Goal: Task Accomplishment & Management: Use online tool/utility

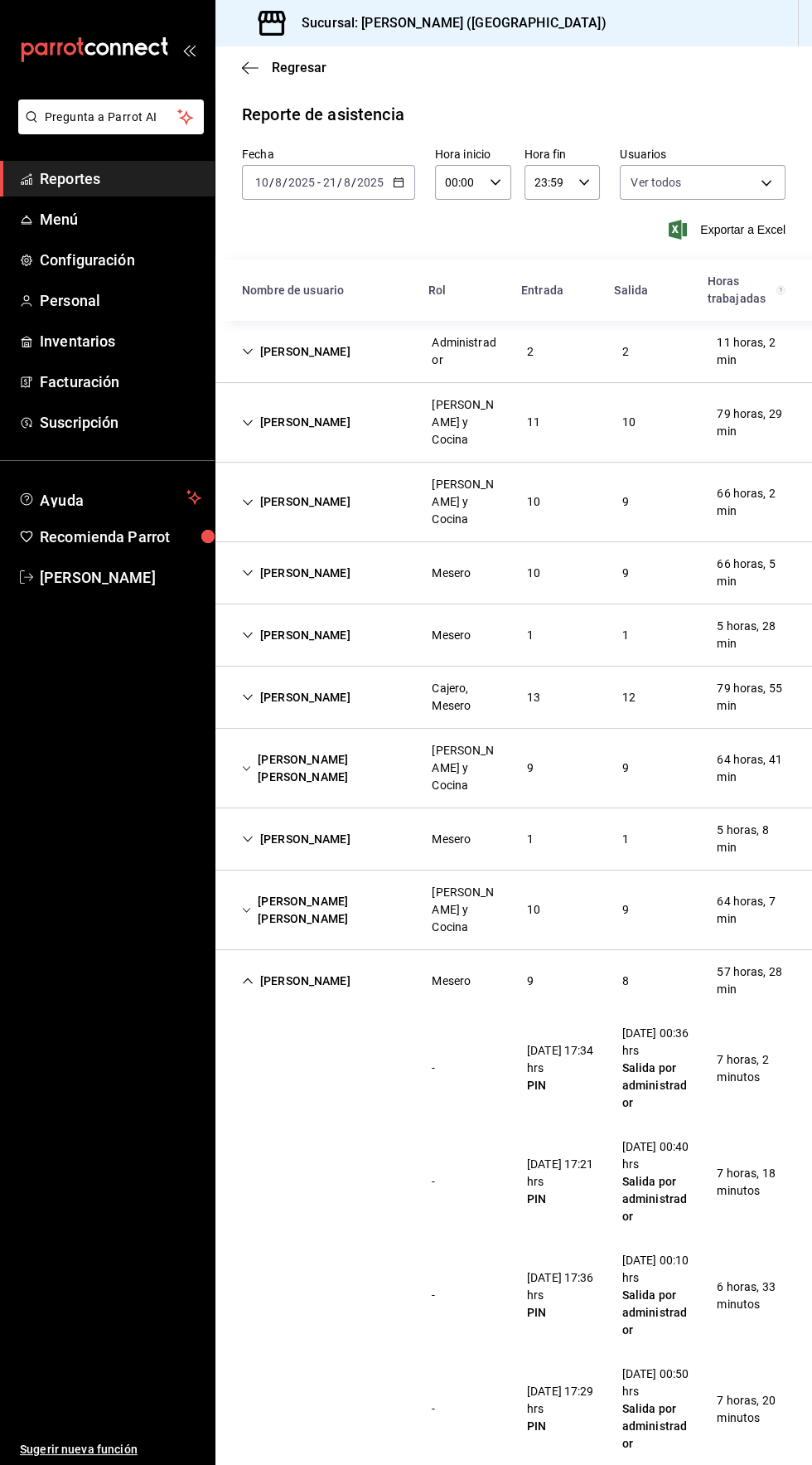
scroll to position [330, 0]
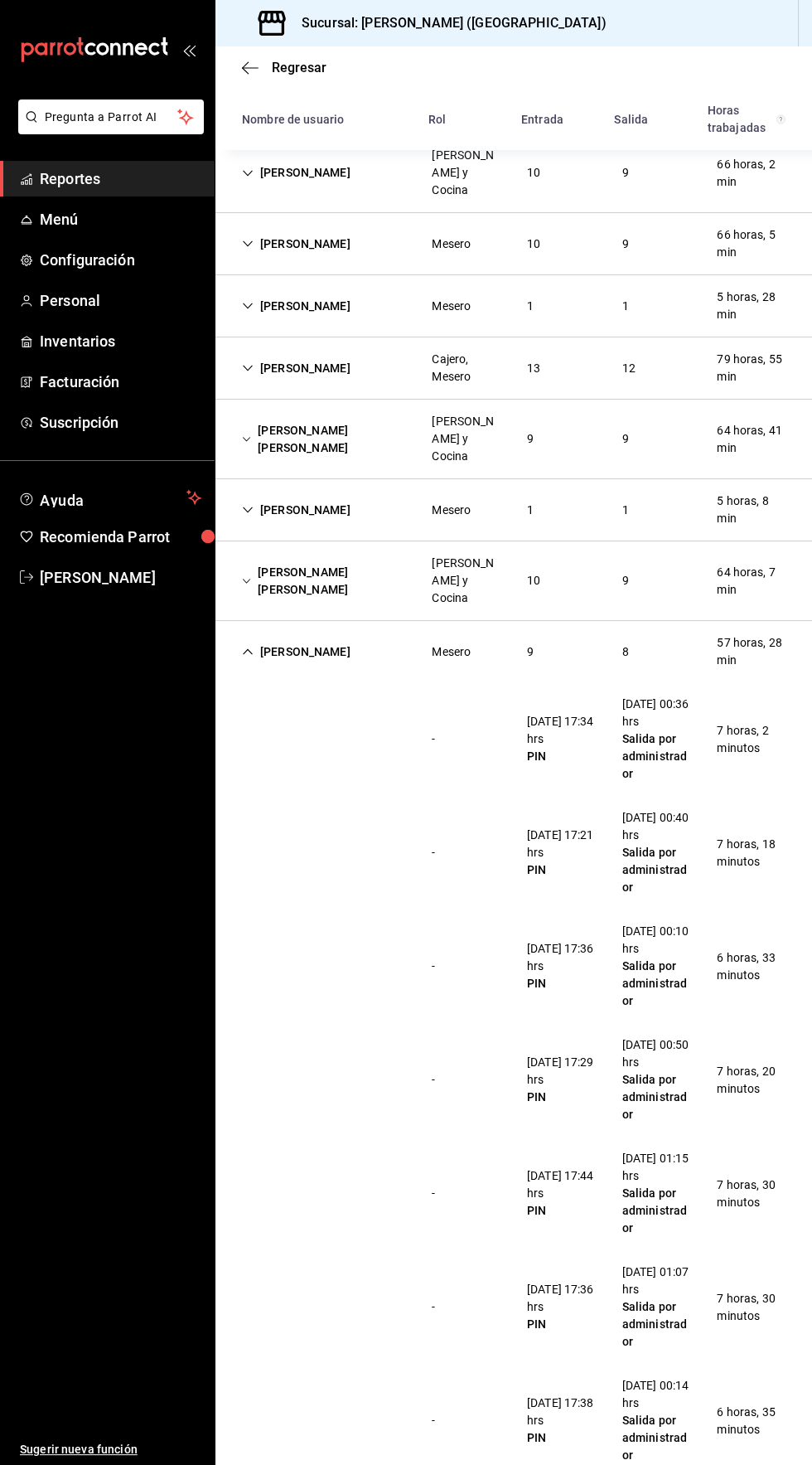
click at [86, 185] on span "Reportes" at bounding box center [120, 179] width 162 height 22
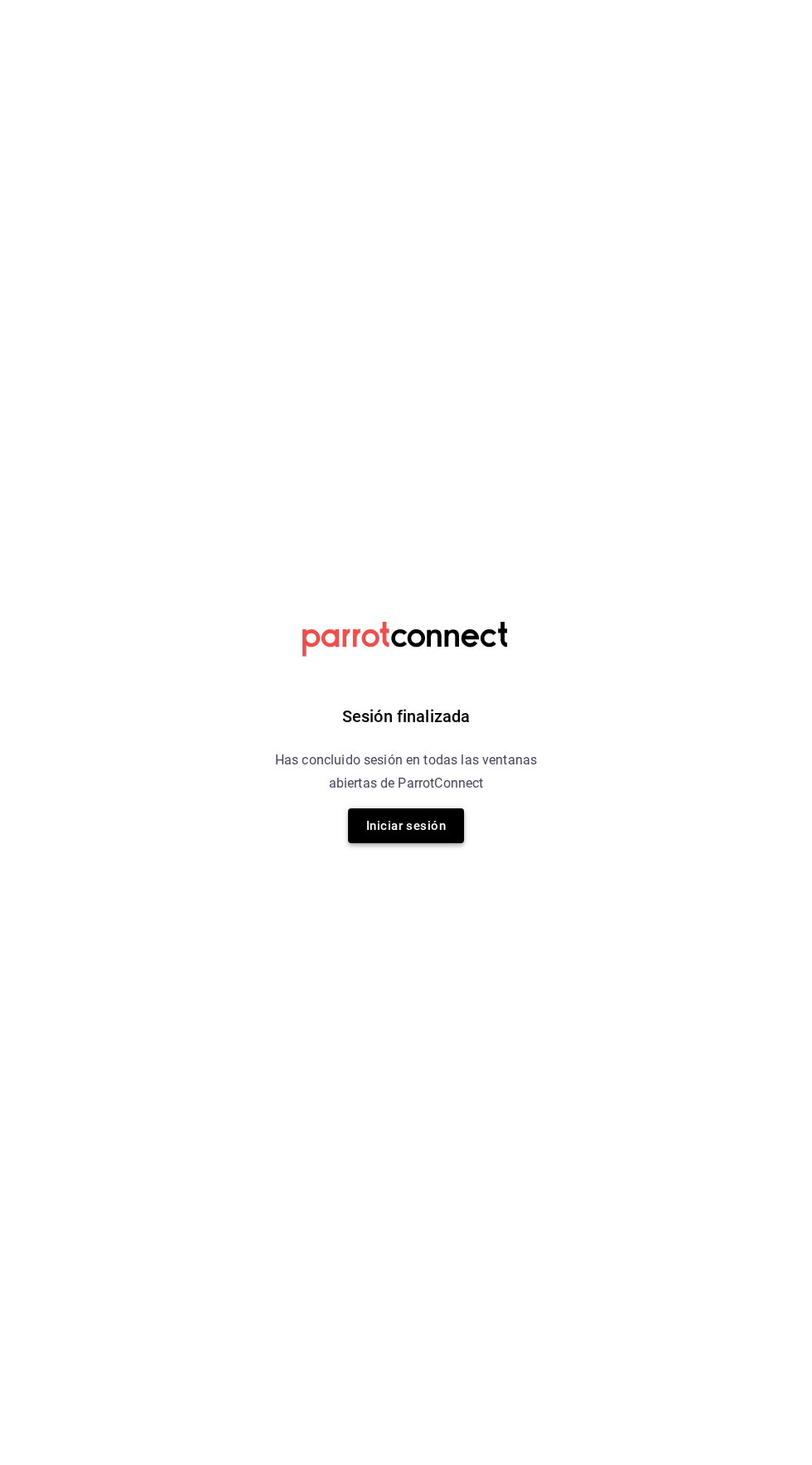
click at [428, 828] on button "Iniciar sesión" at bounding box center [406, 826] width 116 height 35
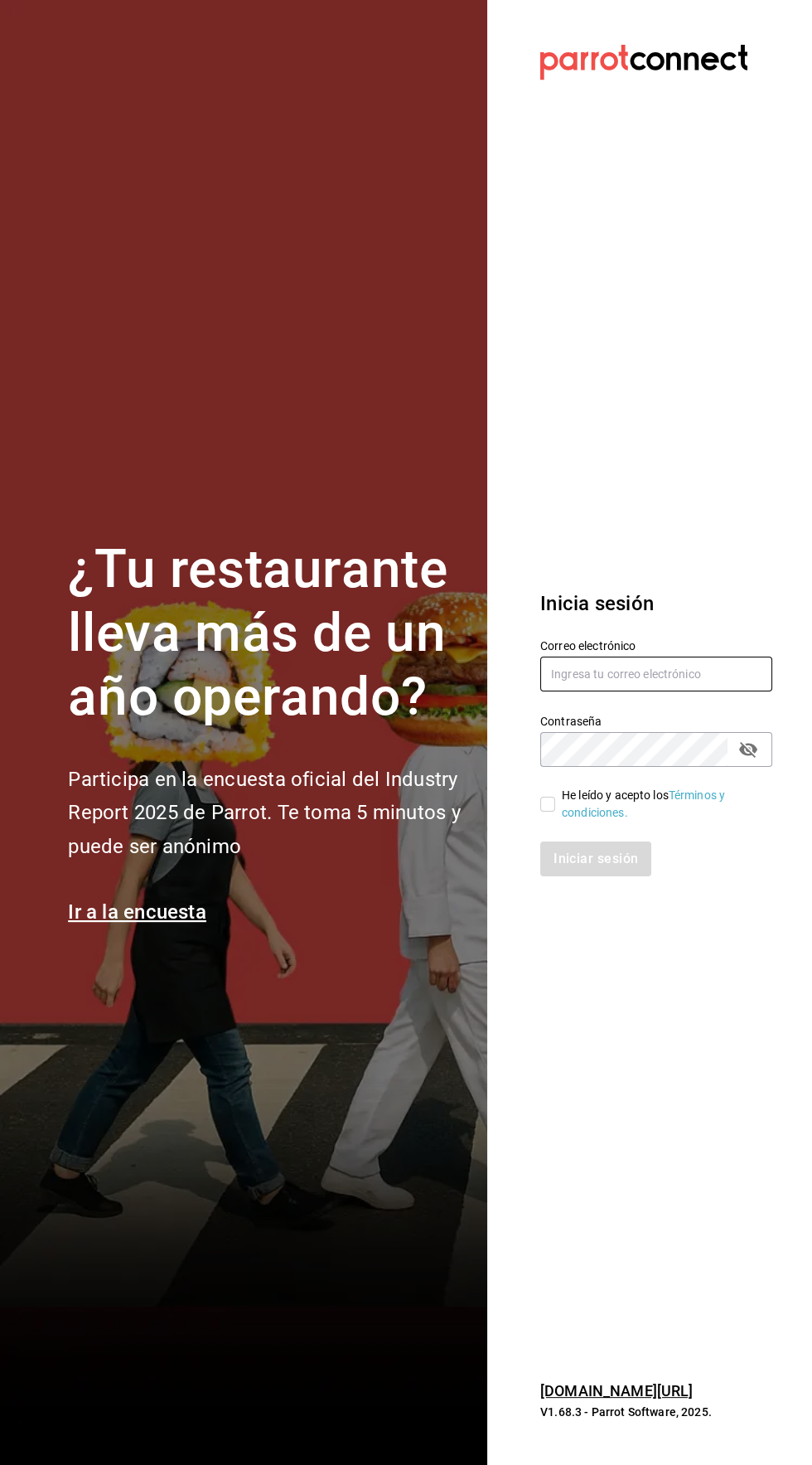
click at [651, 691] on input "text" at bounding box center [656, 674] width 233 height 35
type input "[EMAIL_ADDRESS][DOMAIN_NAME]"
click at [547, 812] on input "He leído y acepto los Términos y condiciones." at bounding box center [547, 804] width 15 height 15
checkbox input "true"
click at [622, 876] on button "Iniciar sesión" at bounding box center [596, 859] width 113 height 35
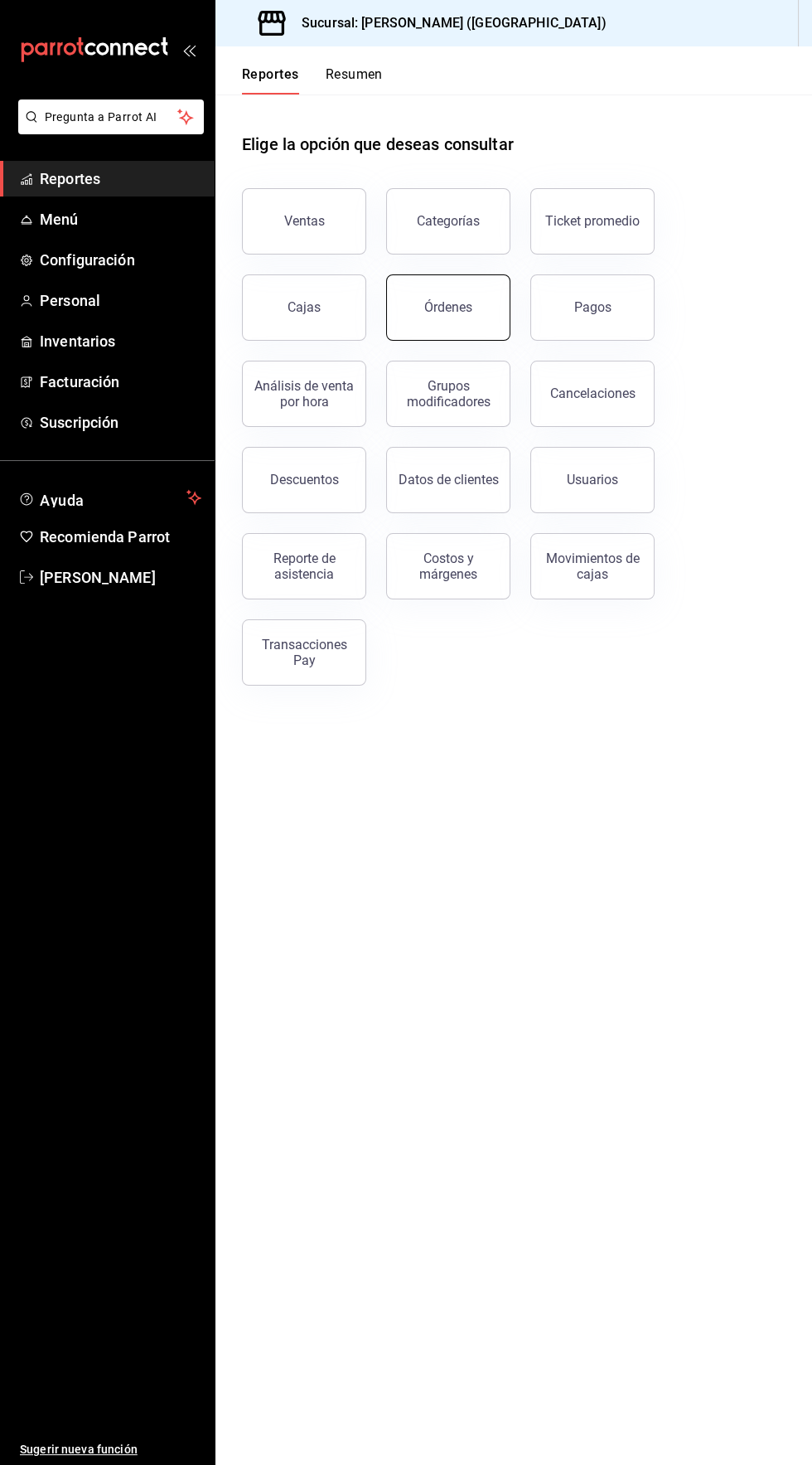
click at [469, 294] on button "Órdenes" at bounding box center [449, 308] width 125 height 66
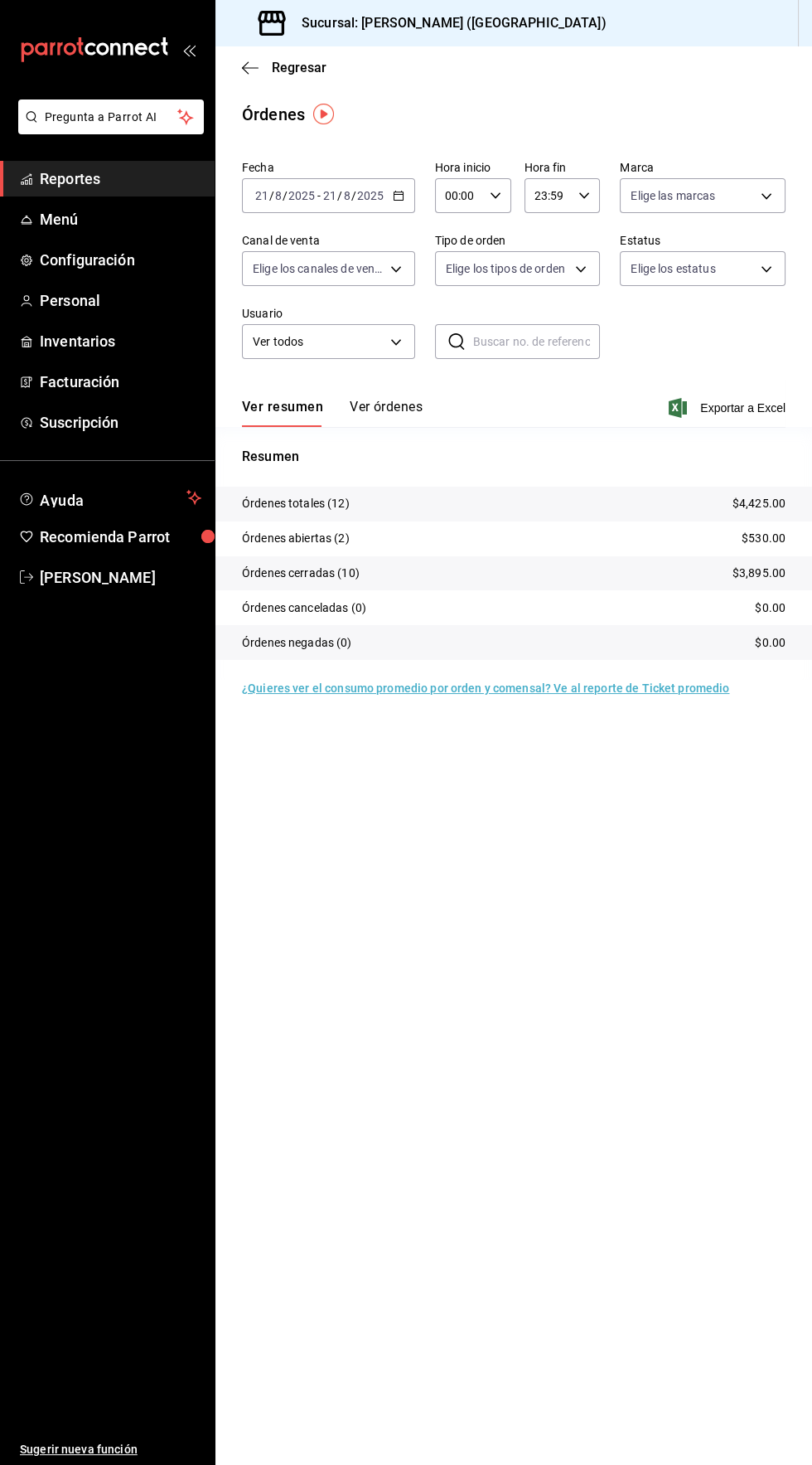
click at [494, 195] on icon "button" at bounding box center [495, 195] width 12 height 12
click at [452, 281] on span "04" at bounding box center [452, 279] width 12 height 13
type input "04:00"
click at [627, 952] on div at bounding box center [406, 732] width 812 height 1465
